Goal: Ask a question

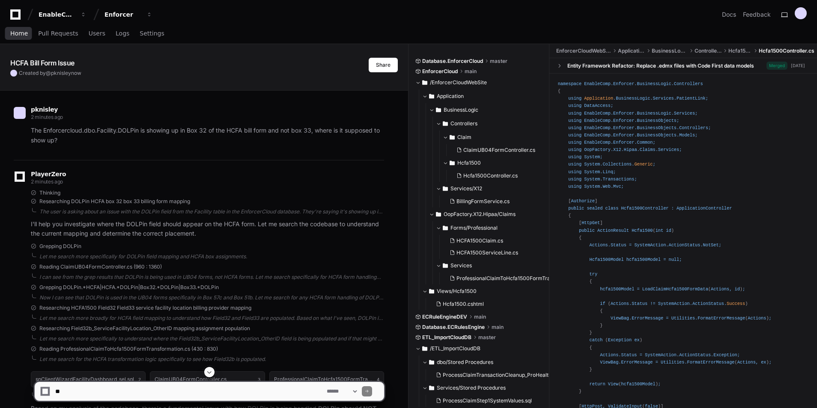
click at [22, 33] on span "Home" at bounding box center [19, 33] width 18 height 5
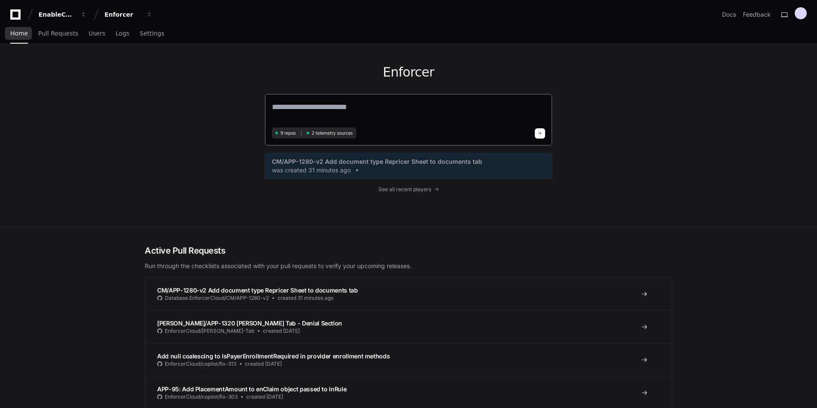
click at [345, 111] on textarea at bounding box center [408, 113] width 273 height 24
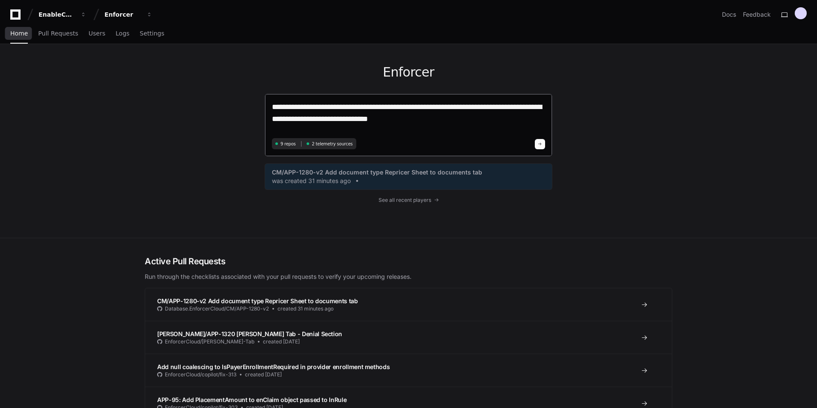
type textarea "**********"
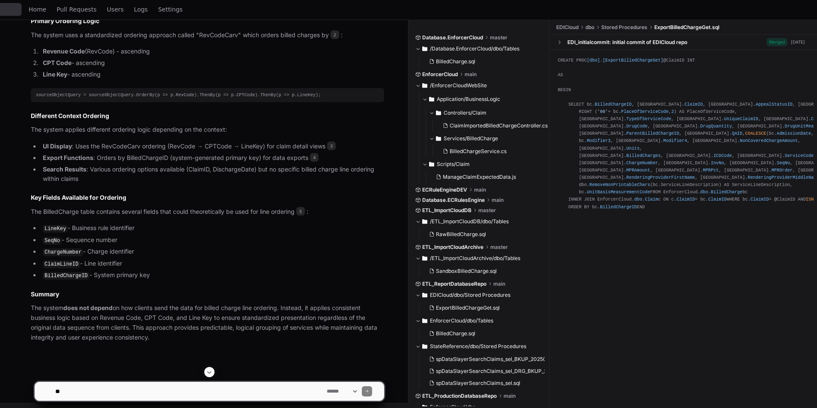
scroll to position [525, 0]
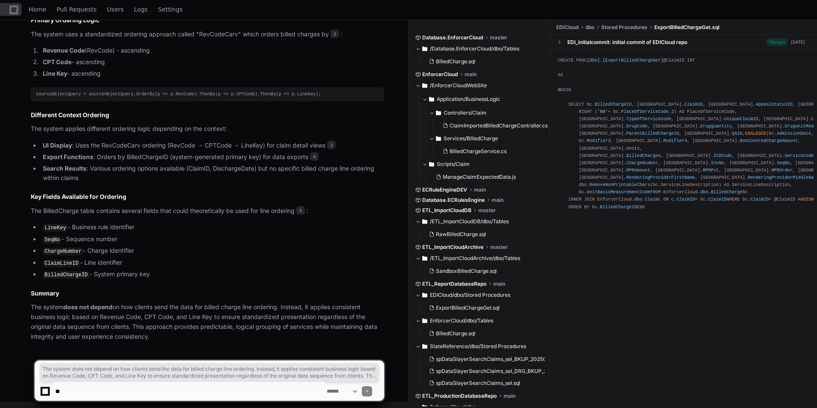
drag, startPoint x: 154, startPoint y: 336, endPoint x: 32, endPoint y: 309, distance: 124.9
click at [32, 309] on p "The system does not depend on how clients send the data for billed charge line …" at bounding box center [207, 322] width 353 height 39
drag, startPoint x: 32, startPoint y: 309, endPoint x: 85, endPoint y: 310, distance: 53.1
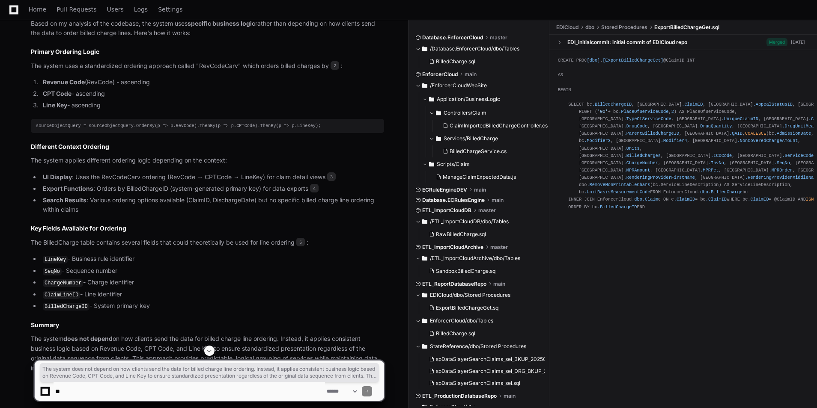
scroll to position [440, 0]
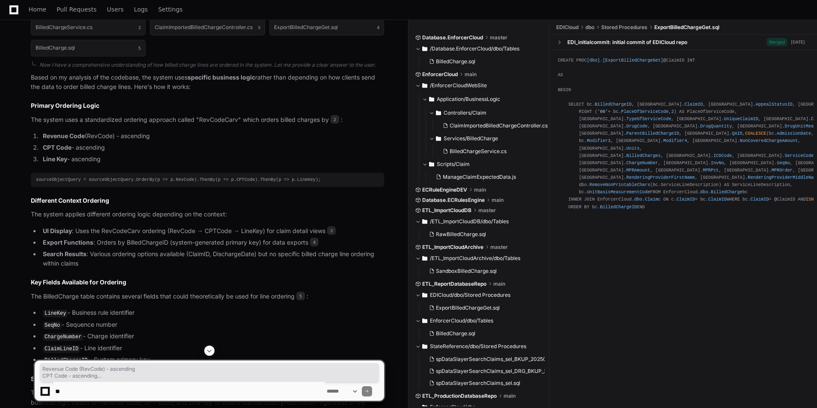
drag, startPoint x: 86, startPoint y: 160, endPoint x: 30, endPoint y: 138, distance: 59.9
click at [30, 138] on div "BilledChargeService.cs 2 ClaimImportedBilledChargeController.cs 3 ExportBilledC…" at bounding box center [199, 220] width 370 height 413
copy ol "Revenue Code (RevCode) - ascending CPT Code - ascending Line Key - ascending"
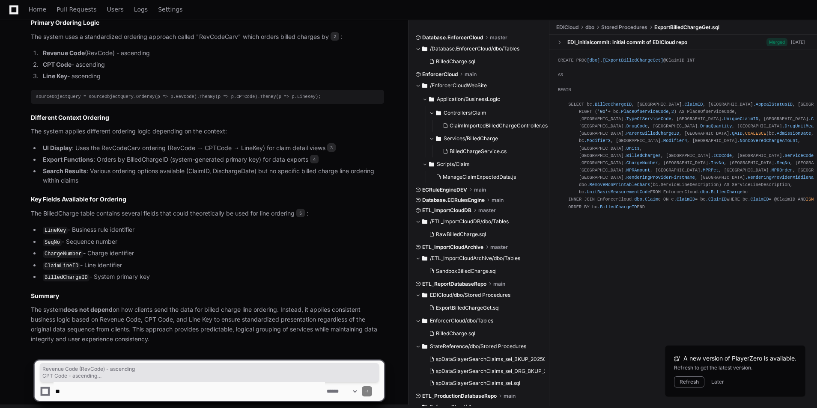
scroll to position [525, 0]
